Goal: Task Accomplishment & Management: Manage account settings

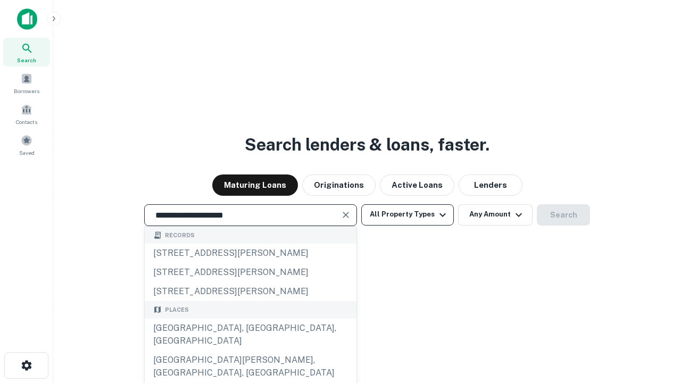
type input "**********"
click at [407, 214] on button "All Property Types" at bounding box center [407, 214] width 93 height 21
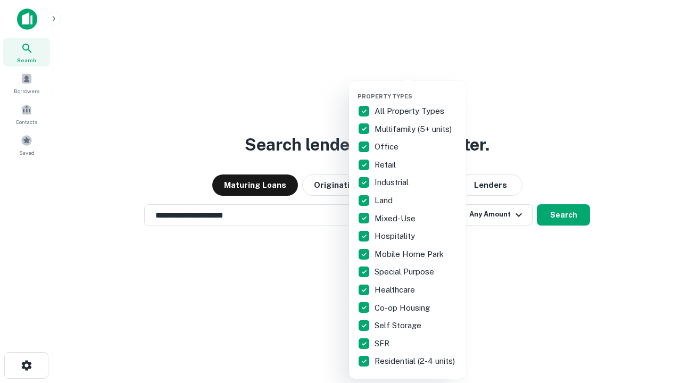
click at [416, 89] on button "button" at bounding box center [415, 89] width 117 height 1
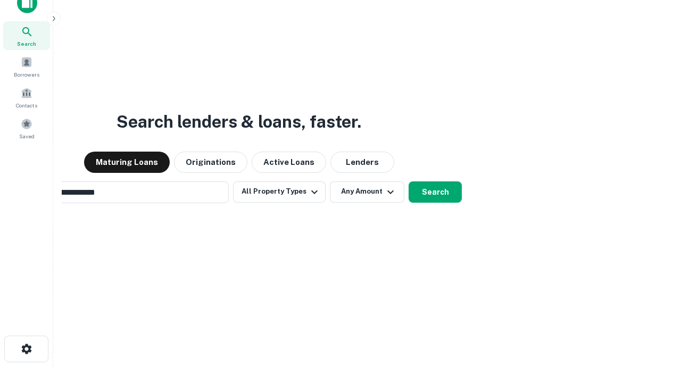
scroll to position [17, 0]
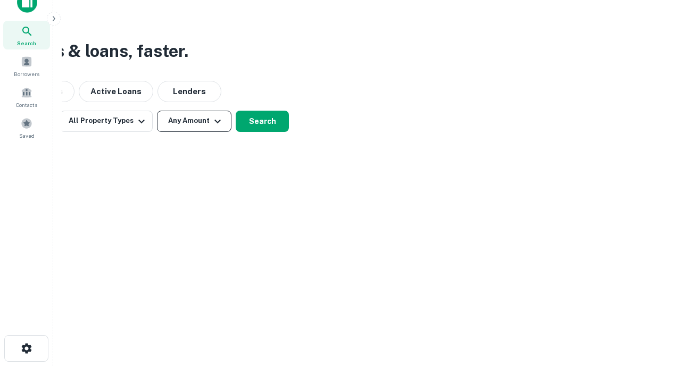
click at [194, 121] on button "Any Amount" at bounding box center [194, 121] width 74 height 21
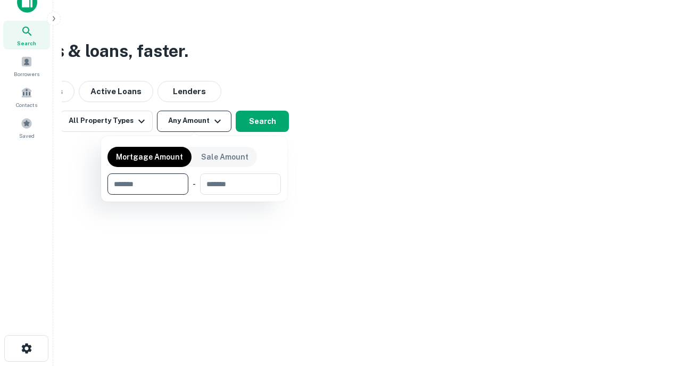
type input "*******"
click at [194, 195] on button "button" at bounding box center [193, 195] width 173 height 1
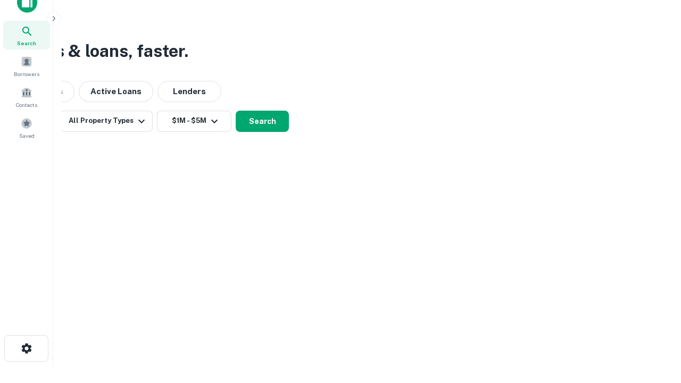
scroll to position [6, 196]
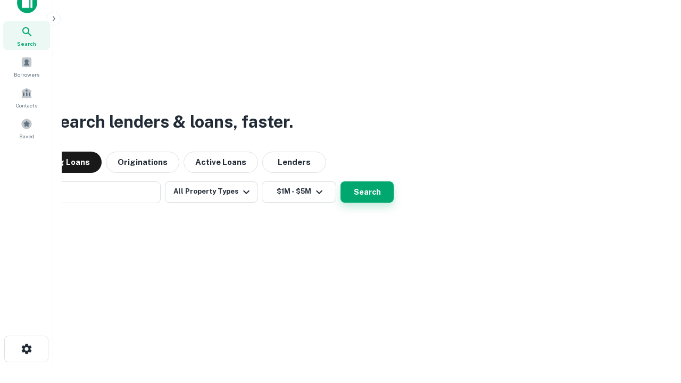
click at [340, 181] on button "Search" at bounding box center [366, 191] width 53 height 21
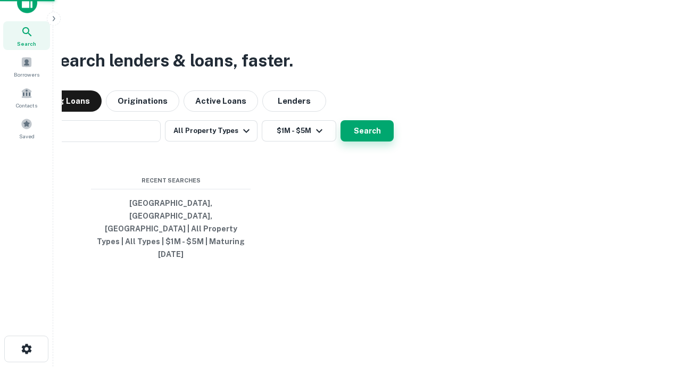
scroll to position [28, 301]
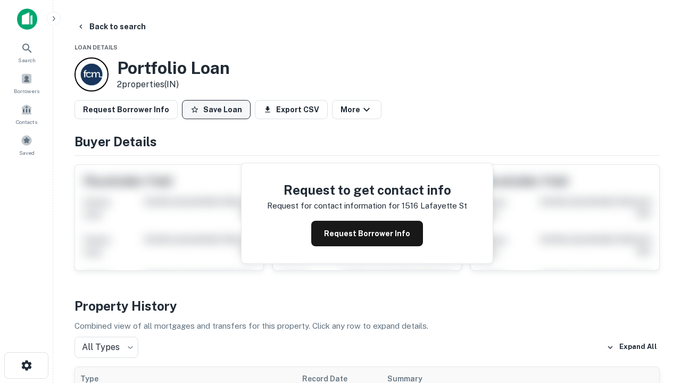
click at [216, 110] on button "Save Loan" at bounding box center [216, 109] width 69 height 19
click at [219, 110] on button "Save Loan" at bounding box center [216, 109] width 69 height 19
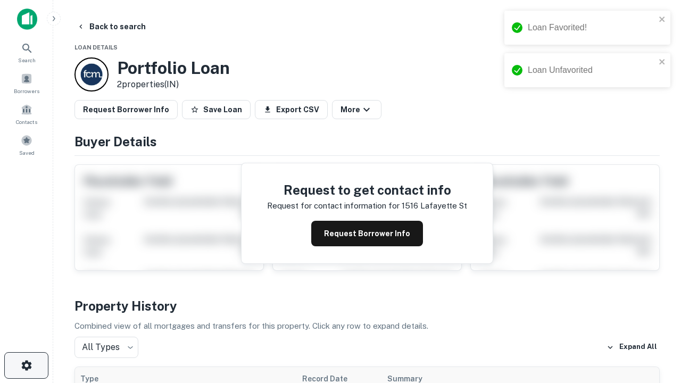
click at [26, 365] on icon "button" at bounding box center [26, 365] width 13 height 13
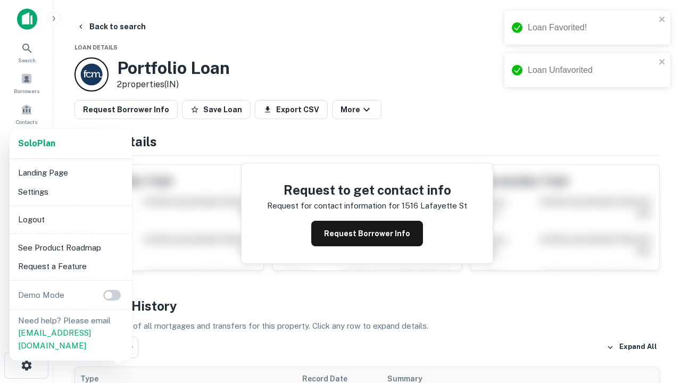
click at [70, 219] on li "Logout" at bounding box center [71, 219] width 114 height 19
